Goal: Information Seeking & Learning: Learn about a topic

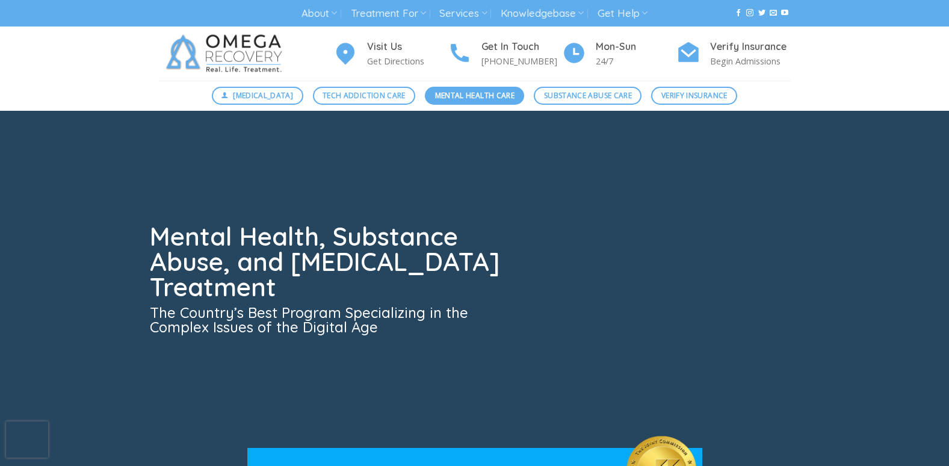
click at [451, 97] on span "Mental Health Care" at bounding box center [474, 95] width 79 height 11
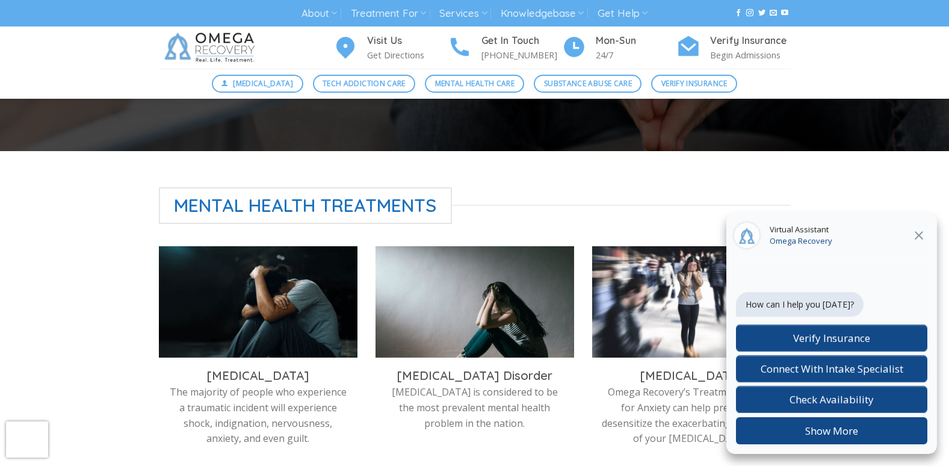
scroll to position [421, 0]
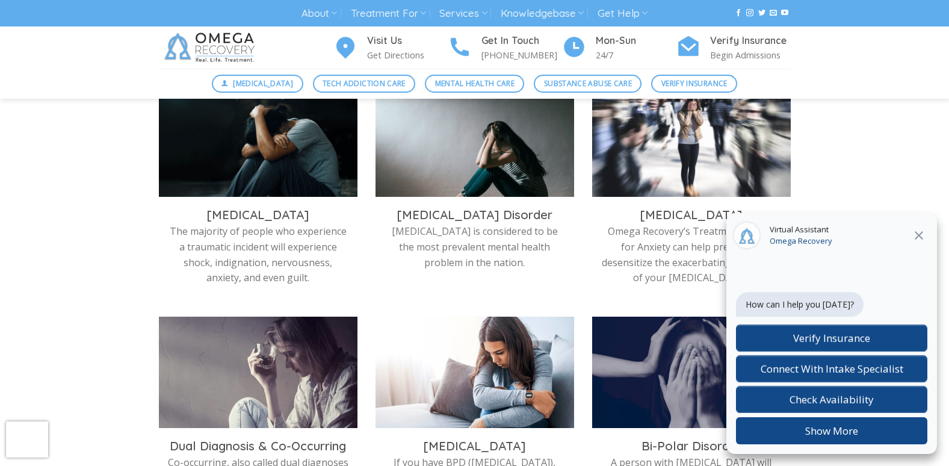
click at [919, 233] on icon at bounding box center [918, 235] width 14 height 14
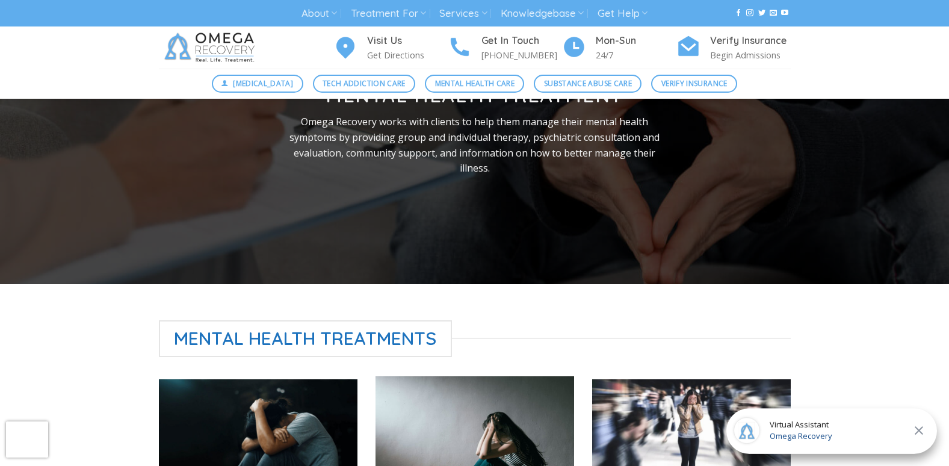
scroll to position [120, 0]
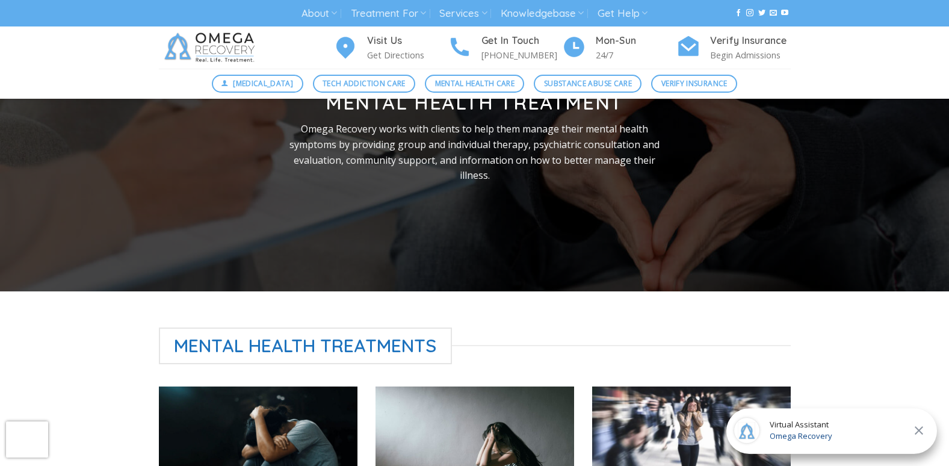
click at [909, 430] on button at bounding box center [919, 430] width 22 height 16
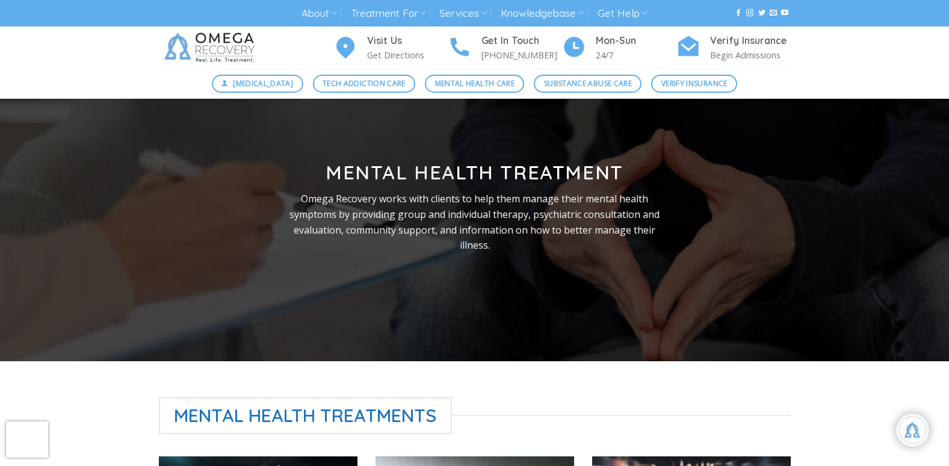
scroll to position [0, 0]
